Goal: Information Seeking & Learning: Learn about a topic

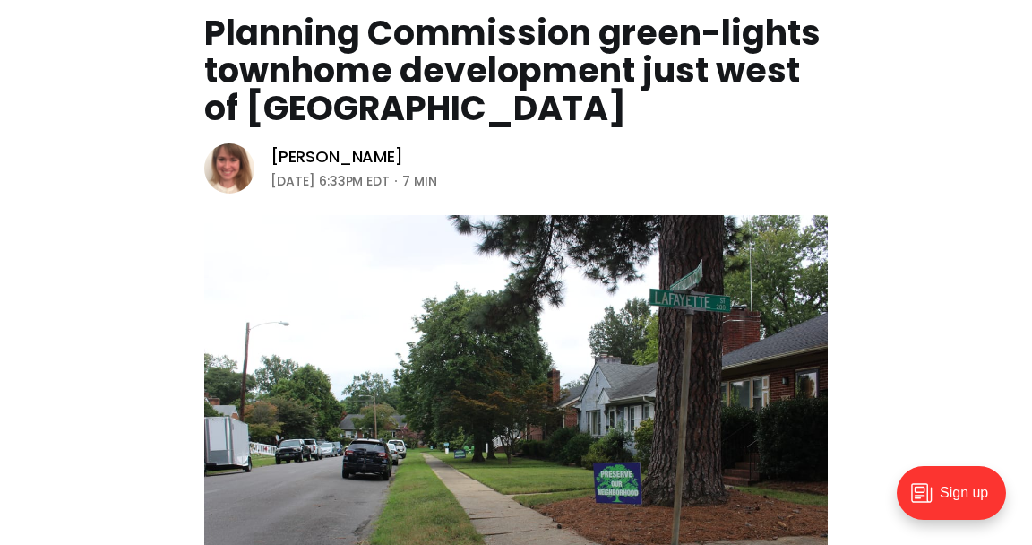
scroll to position [283, 0]
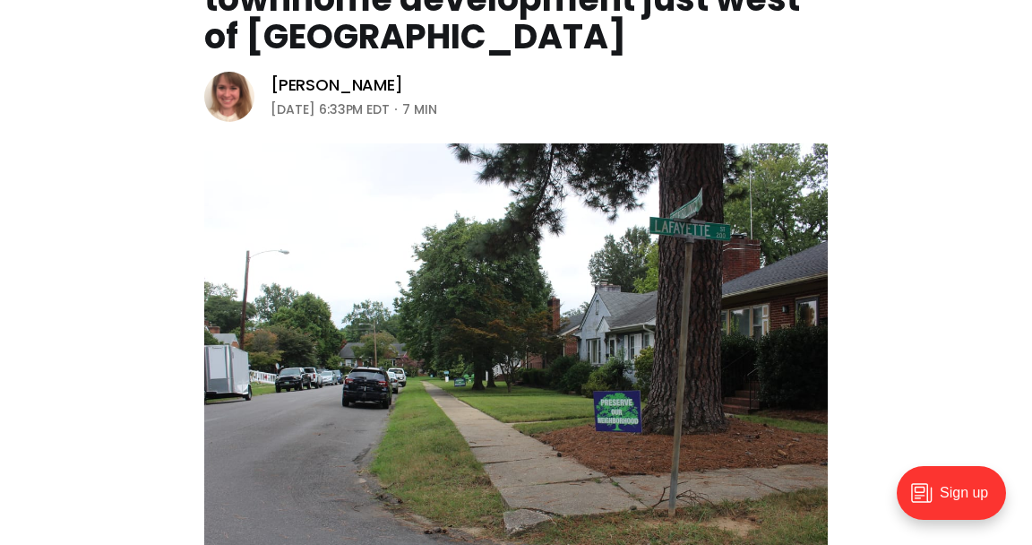
click at [232, 93] on img at bounding box center [229, 97] width 50 height 50
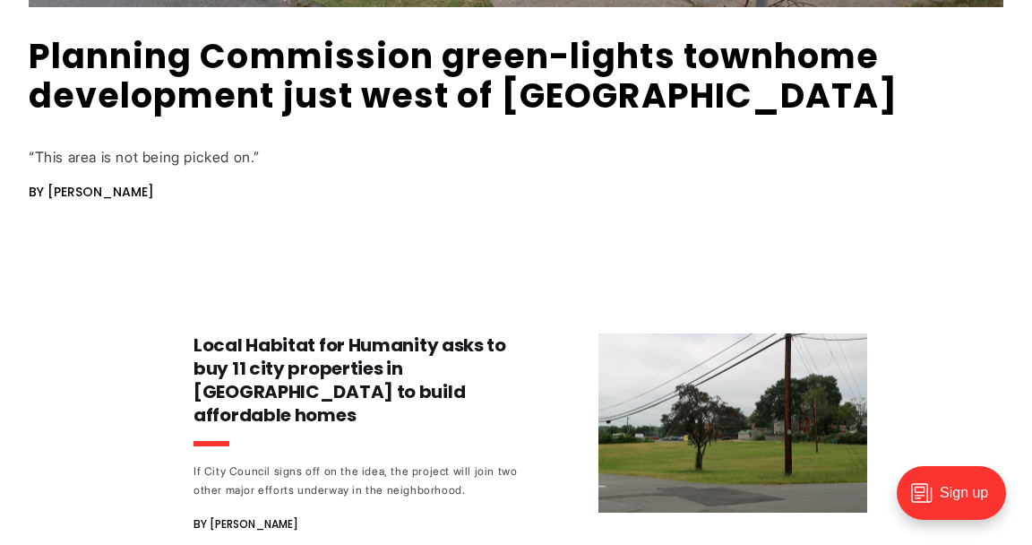
scroll to position [811, 0]
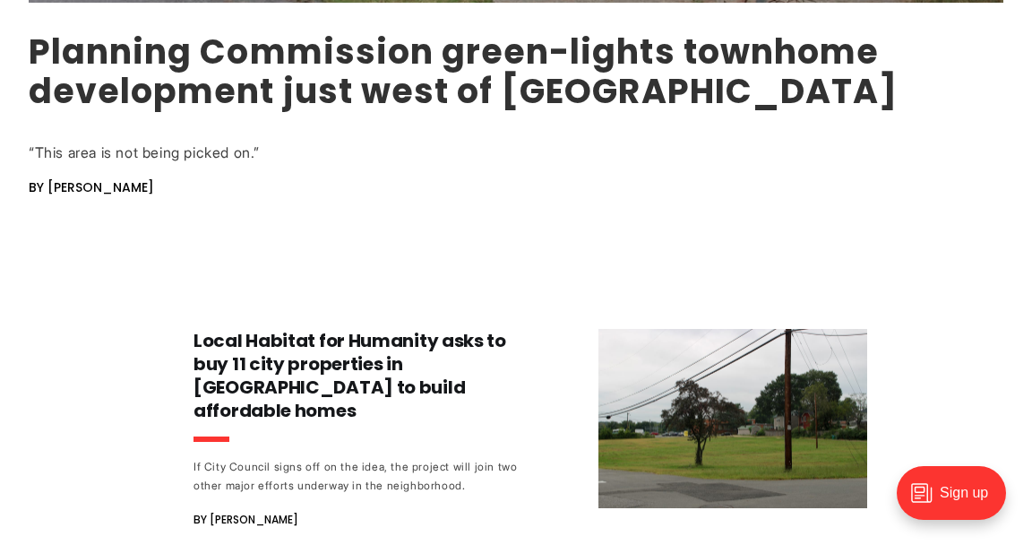
click at [290, 100] on link "Planning Commission green-lights townhome development just west of [GEOGRAPHIC_…" at bounding box center [463, 71] width 869 height 87
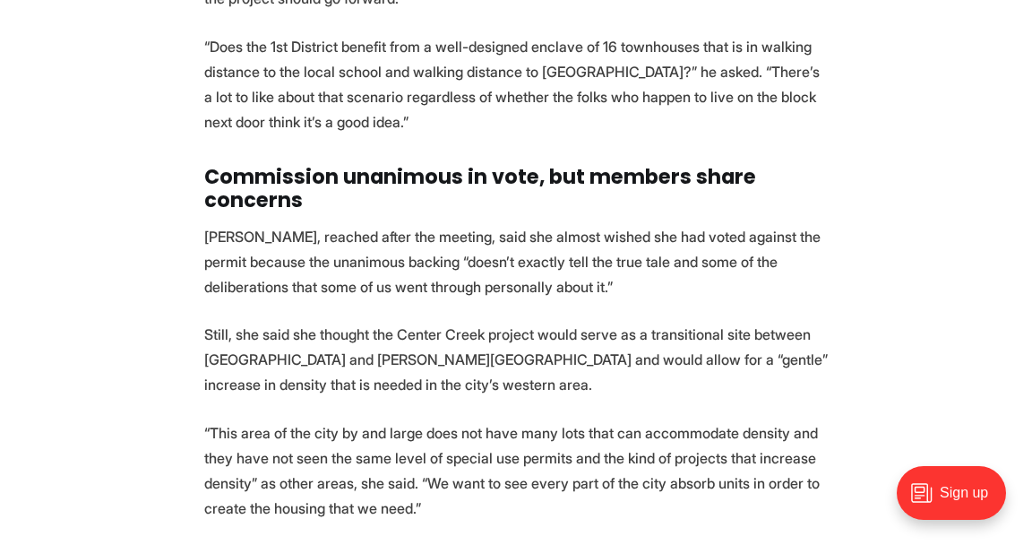
scroll to position [5971, 0]
